Goal: Information Seeking & Learning: Learn about a topic

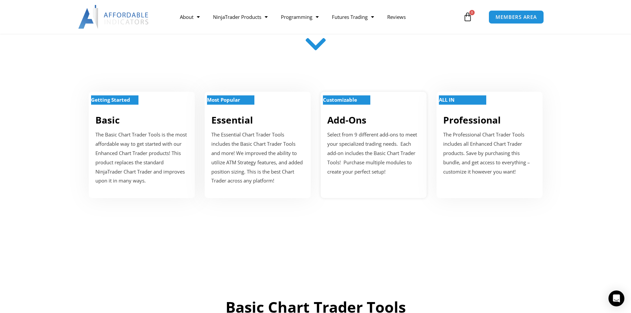
scroll to position [231, 0]
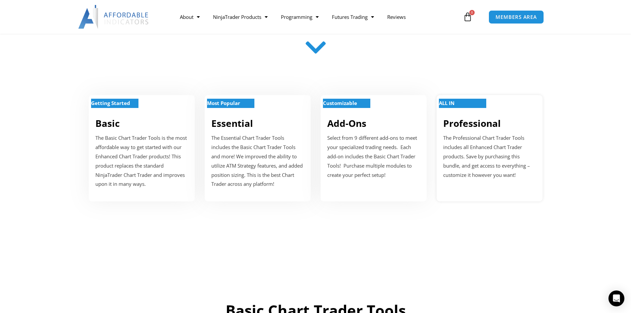
click at [487, 119] on link "Professional" at bounding box center [473, 123] width 58 height 13
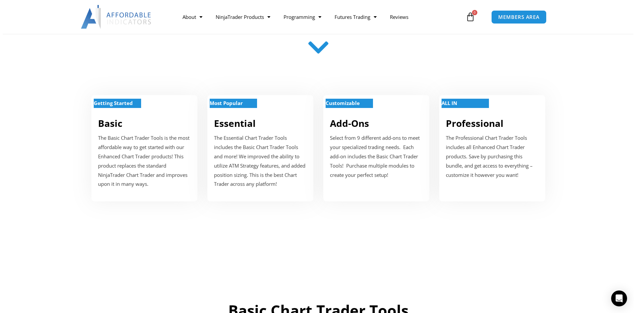
scroll to position [0, 0]
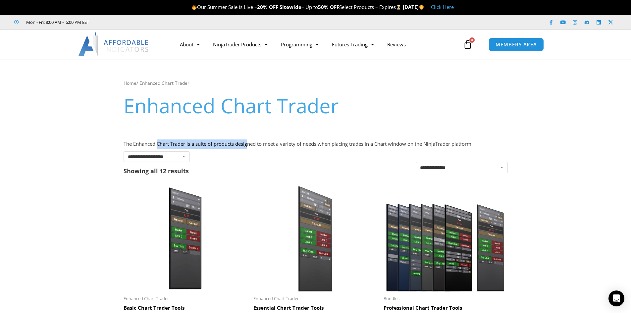
drag, startPoint x: 158, startPoint y: 143, endPoint x: 250, endPoint y: 146, distance: 92.5
click at [250, 146] on p "The Enhanced Chart Trader is a suite of products designed to meet a variety of …" at bounding box center [316, 144] width 385 height 9
drag, startPoint x: 228, startPoint y: 144, endPoint x: 301, endPoint y: 148, distance: 73.0
click at [301, 148] on p "The Enhanced Chart Trader is a suite of products designed to meet a variety of …" at bounding box center [316, 144] width 385 height 9
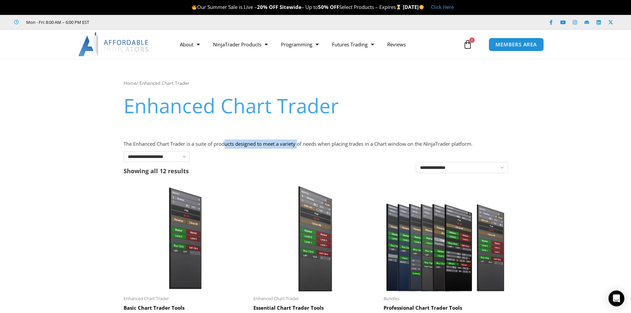
click at [301, 148] on p "The Enhanced Chart Trader is a suite of products designed to meet a variety of …" at bounding box center [316, 144] width 385 height 9
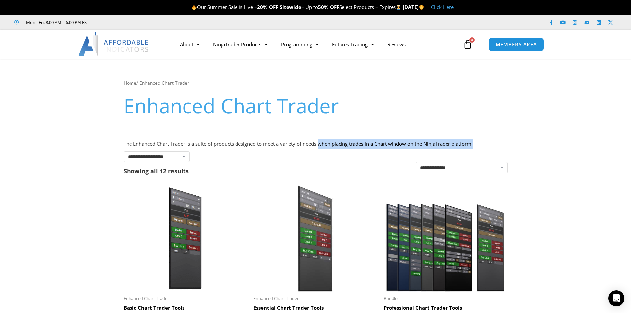
drag, startPoint x: 323, startPoint y: 147, endPoint x: 368, endPoint y: 149, distance: 45.5
